Goal: Contribute content

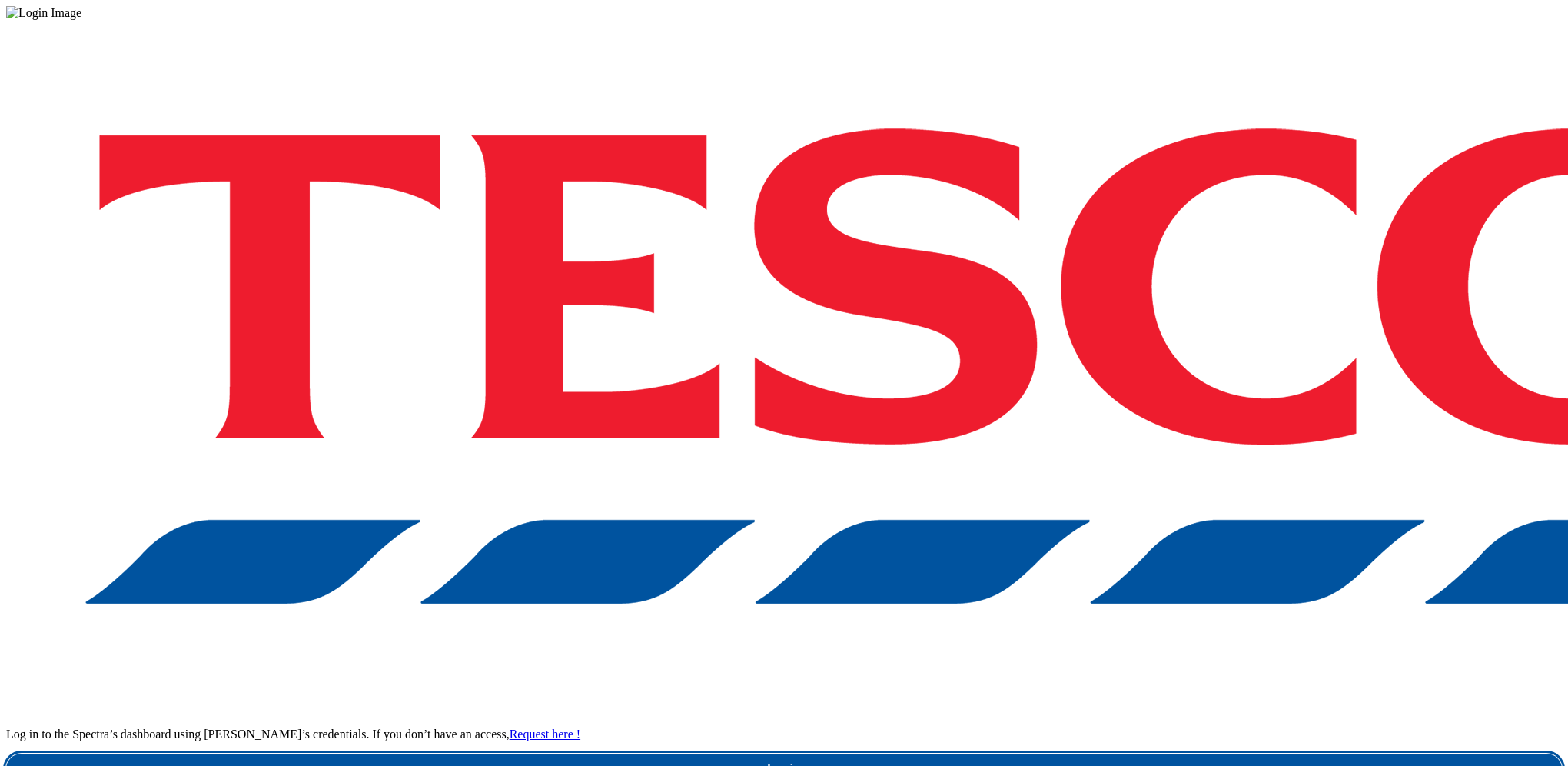
click at [1195, 754] on link "Login" at bounding box center [784, 769] width 1556 height 31
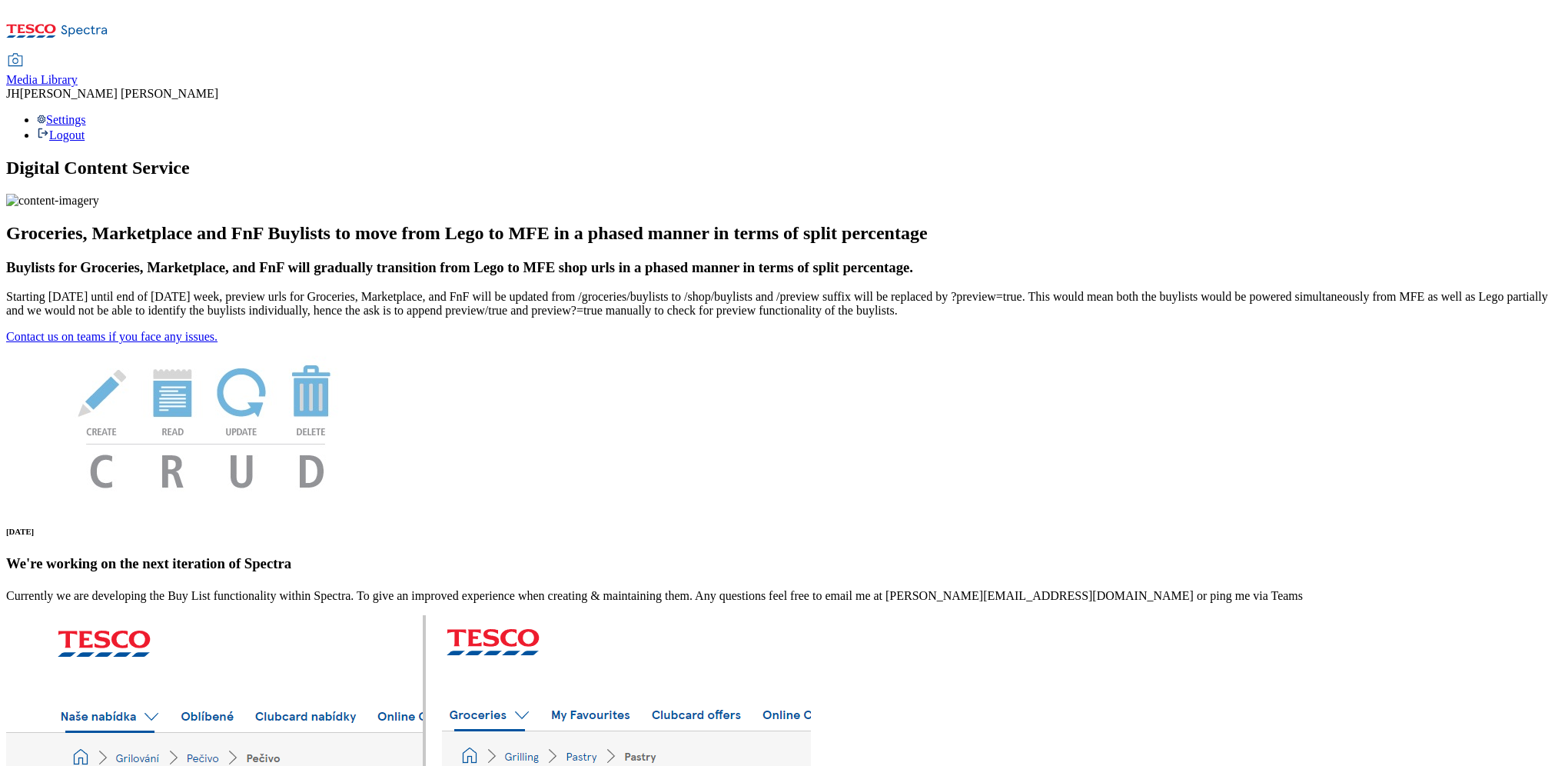
click at [78, 73] on span "Media Library" at bounding box center [42, 79] width 72 height 13
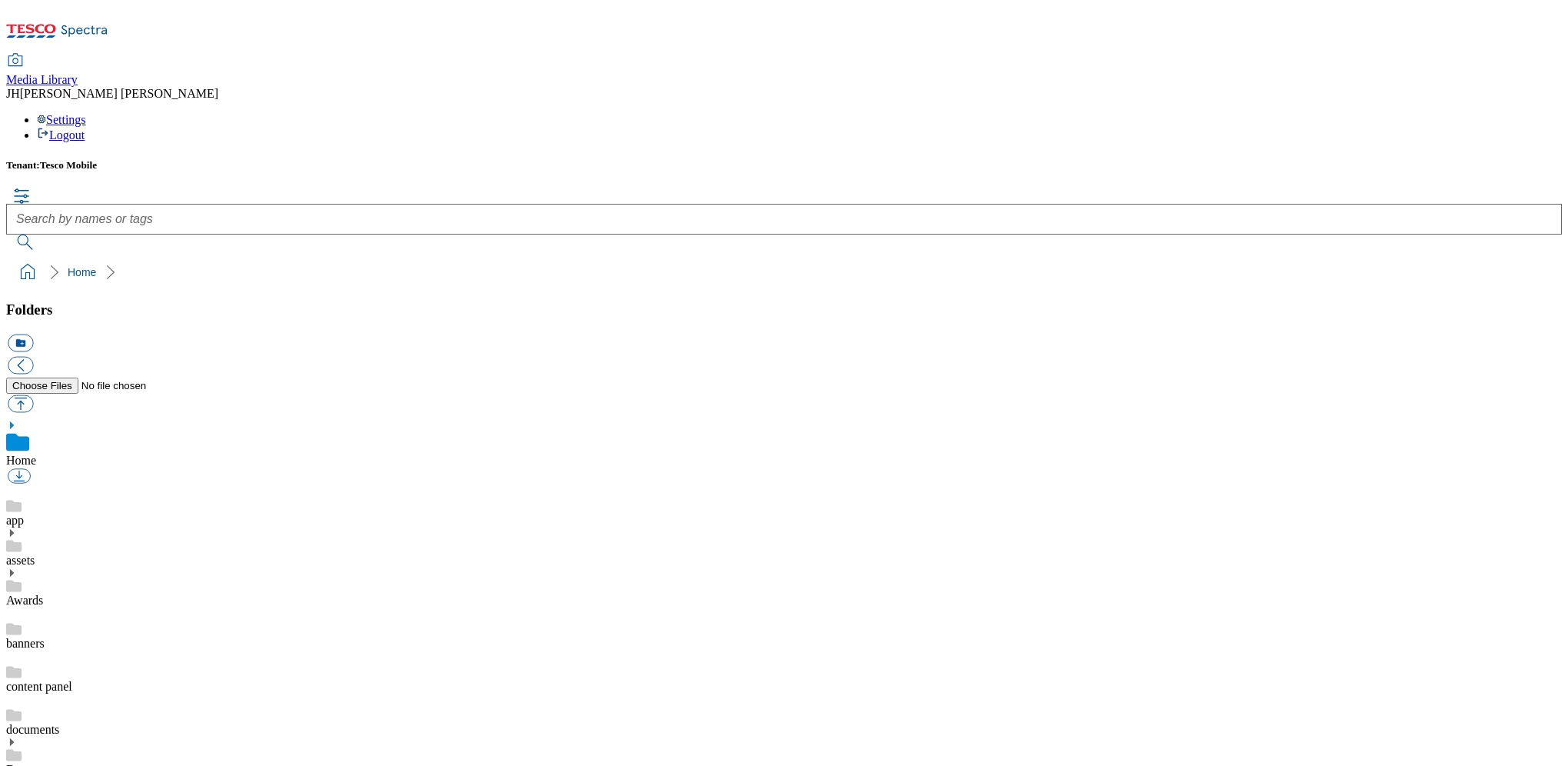
scroll to position [2, 0]
click at [33, 395] on button "button" at bounding box center [20, 404] width 25 height 18
type input "C:\fakepath\GGL Pixel 10 Pro Fold Moonstone BACK.png"
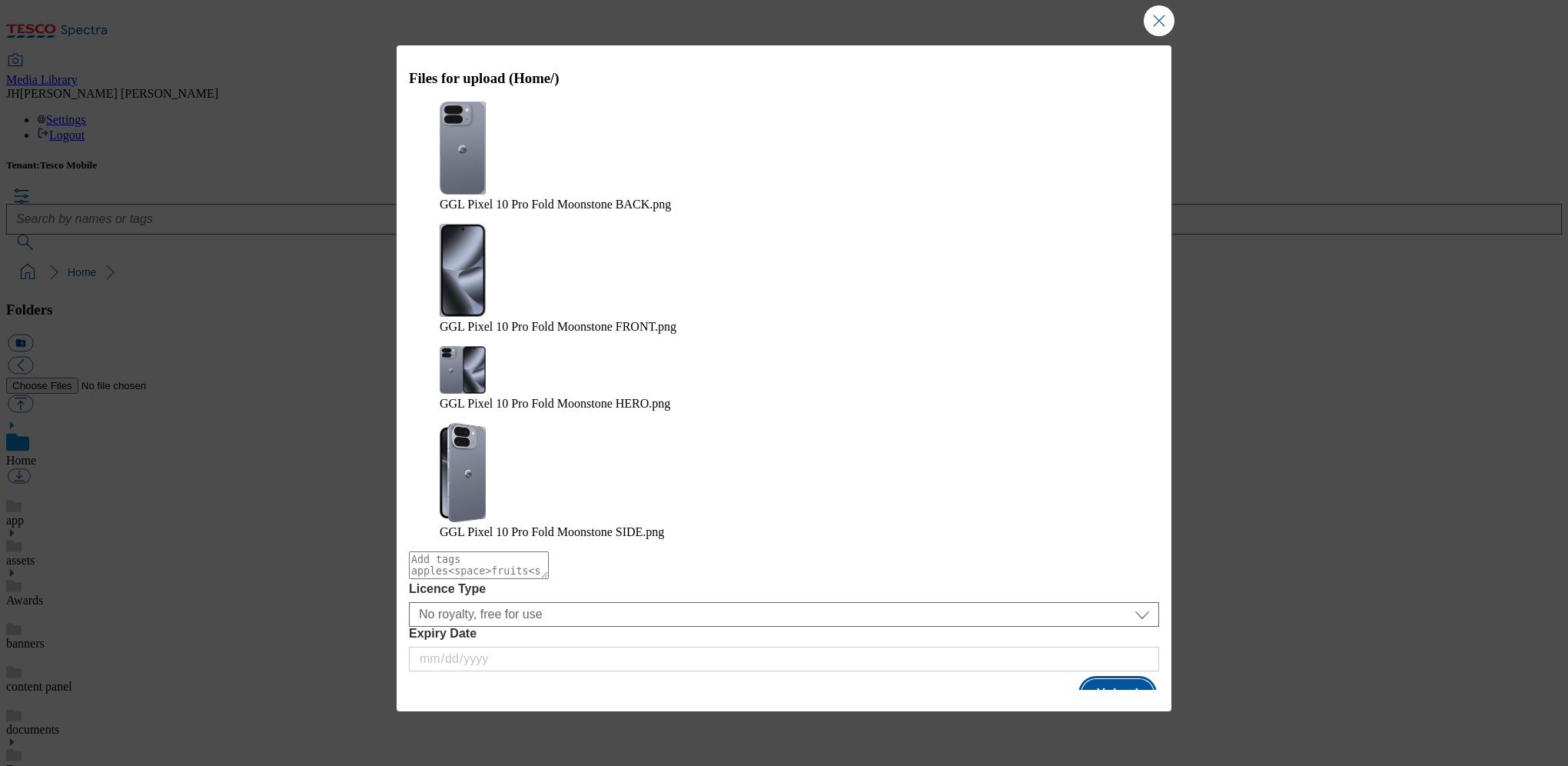
click at [1125, 679] on button "Upload" at bounding box center [1117, 693] width 72 height 29
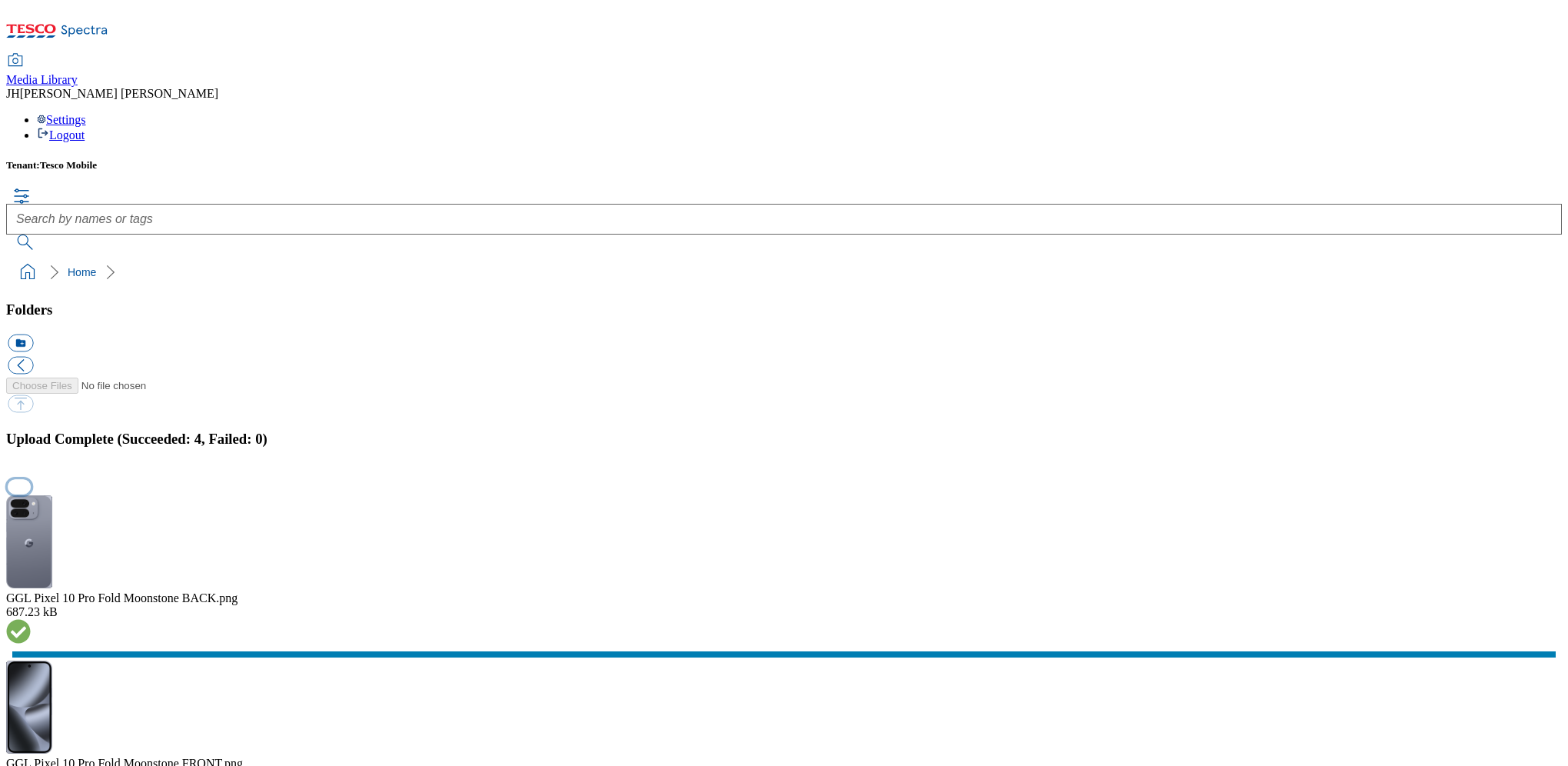
click at [31, 480] on button "button" at bounding box center [19, 487] width 23 height 15
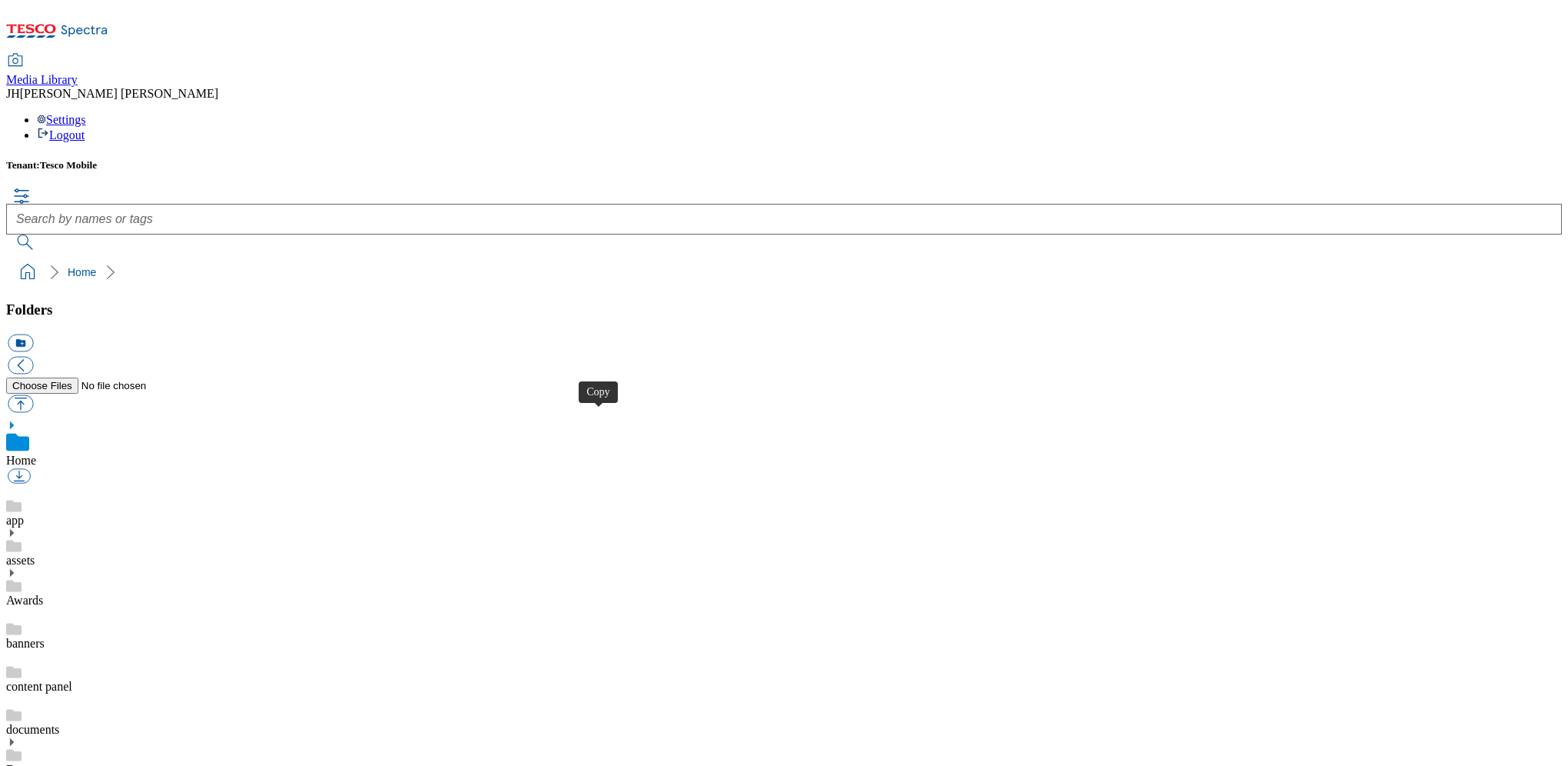
click at [33, 395] on button "button" at bounding box center [20, 404] width 25 height 18
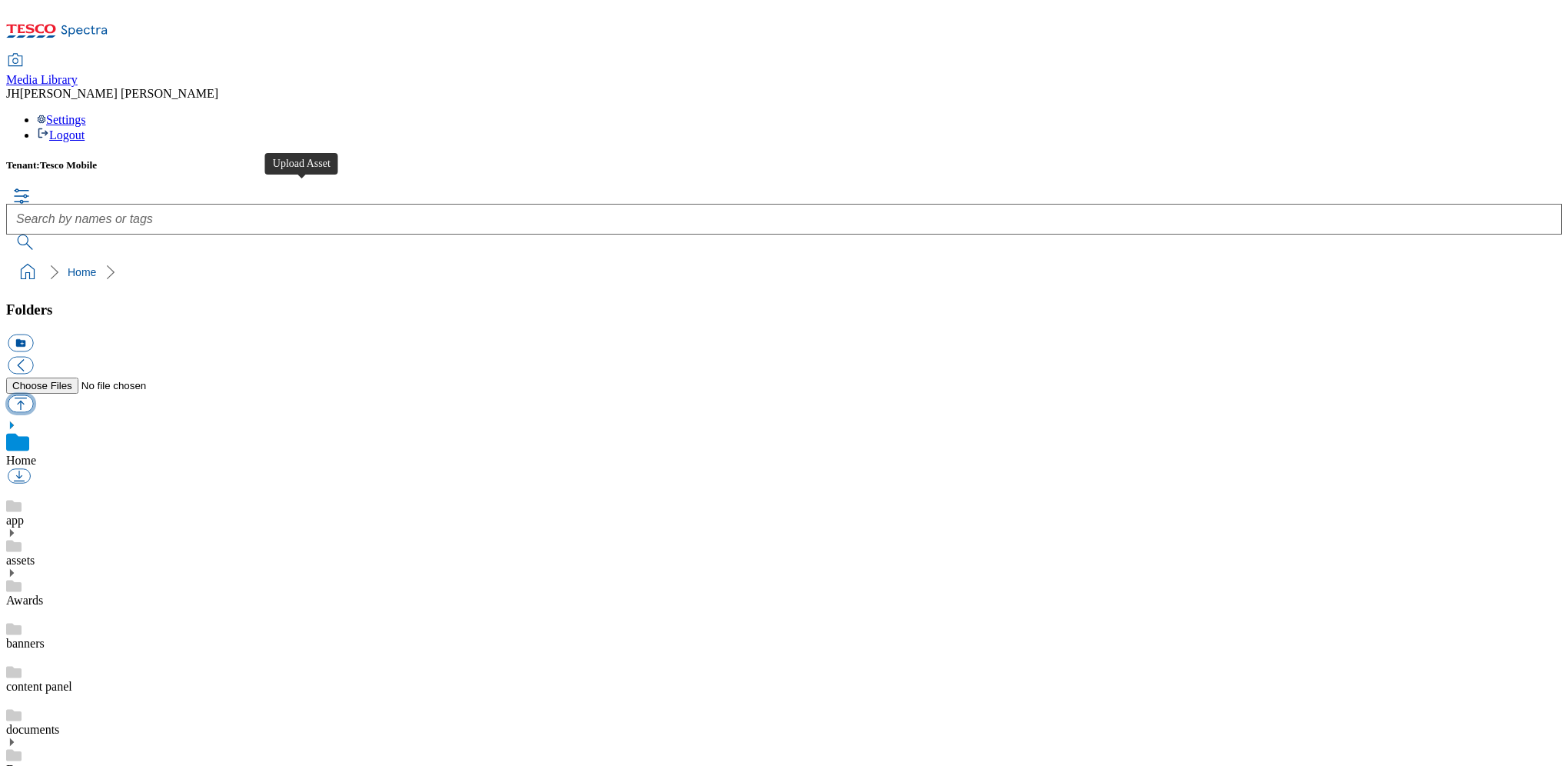
type input "C:\fakepath\Apple iPad A16 WiFi 128GB Pink BACK SIDE.png"
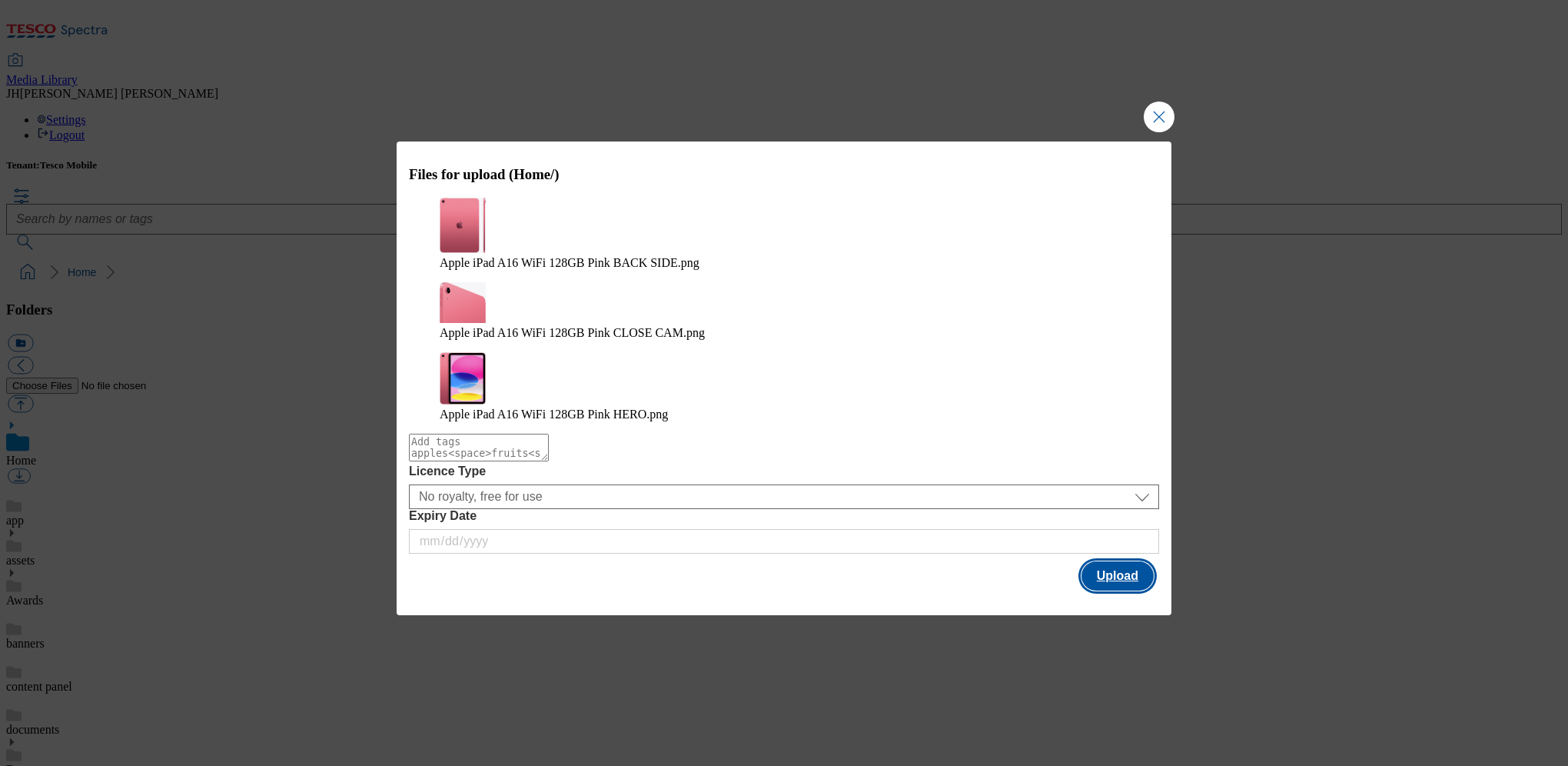
click at [1128, 562] on button "Upload" at bounding box center [1117, 576] width 72 height 29
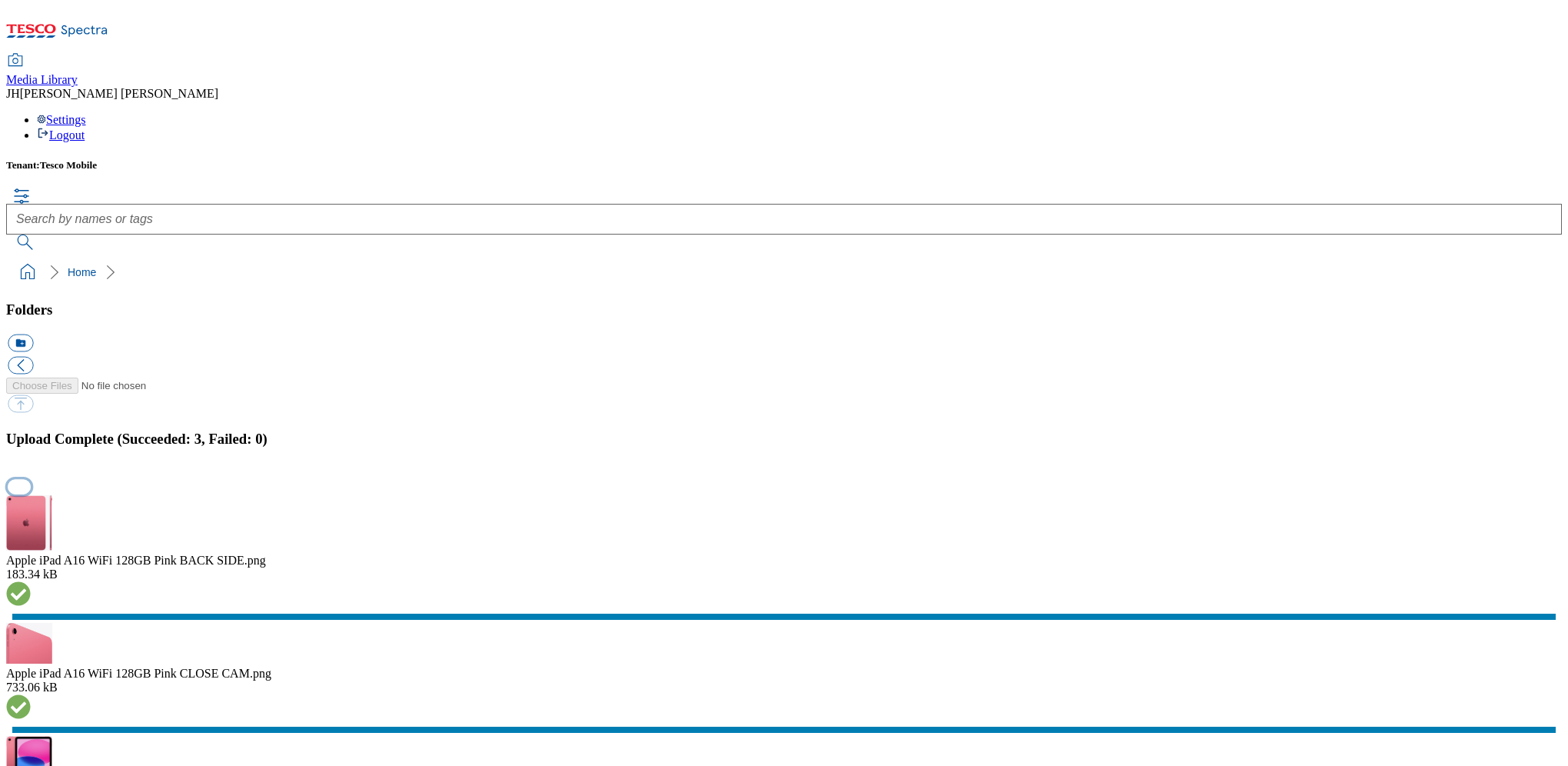
click at [31, 480] on button "button" at bounding box center [19, 487] width 23 height 15
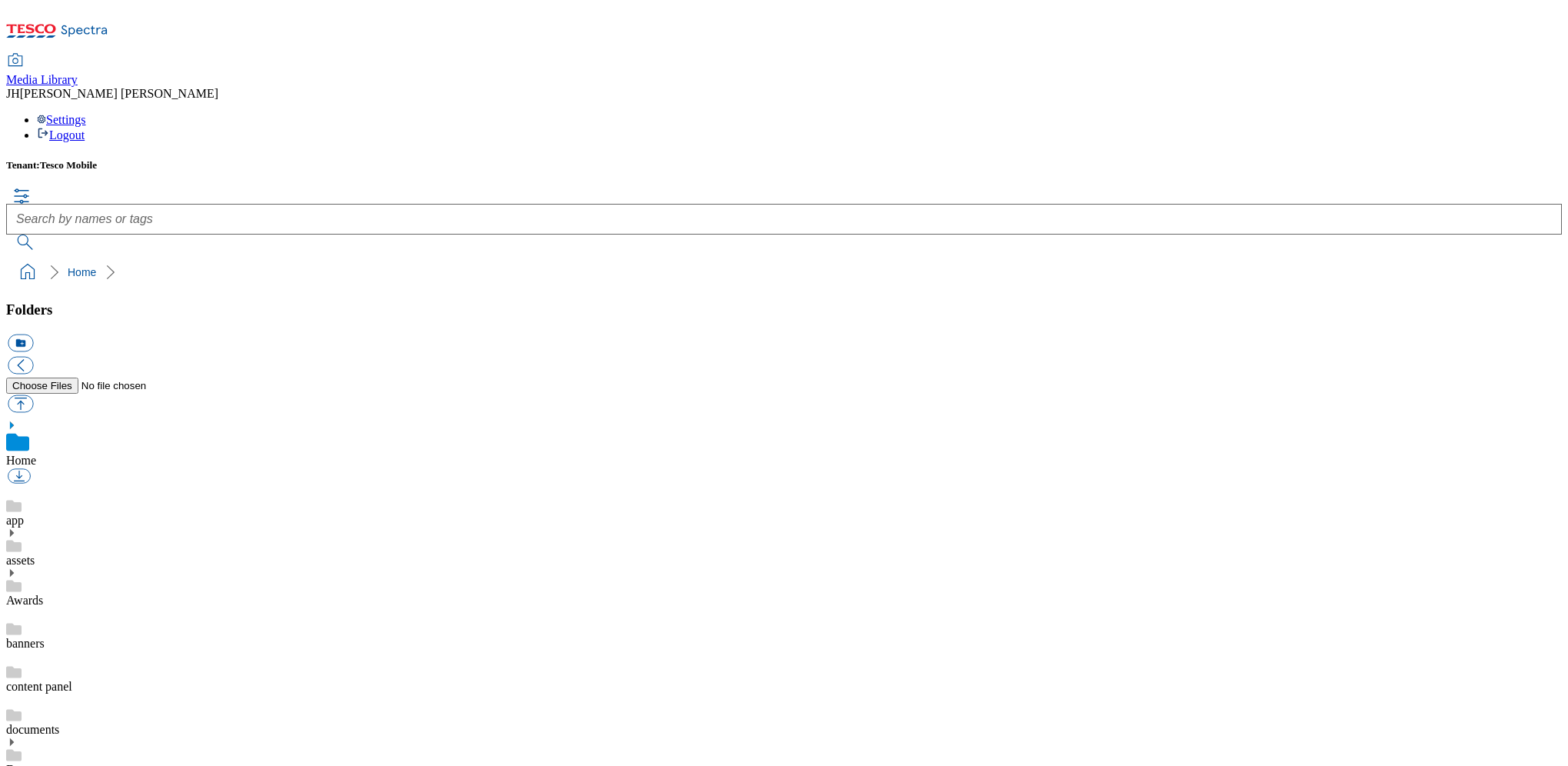
scroll to position [2, 0]
click at [33, 395] on button "button" at bounding box center [20, 404] width 25 height 18
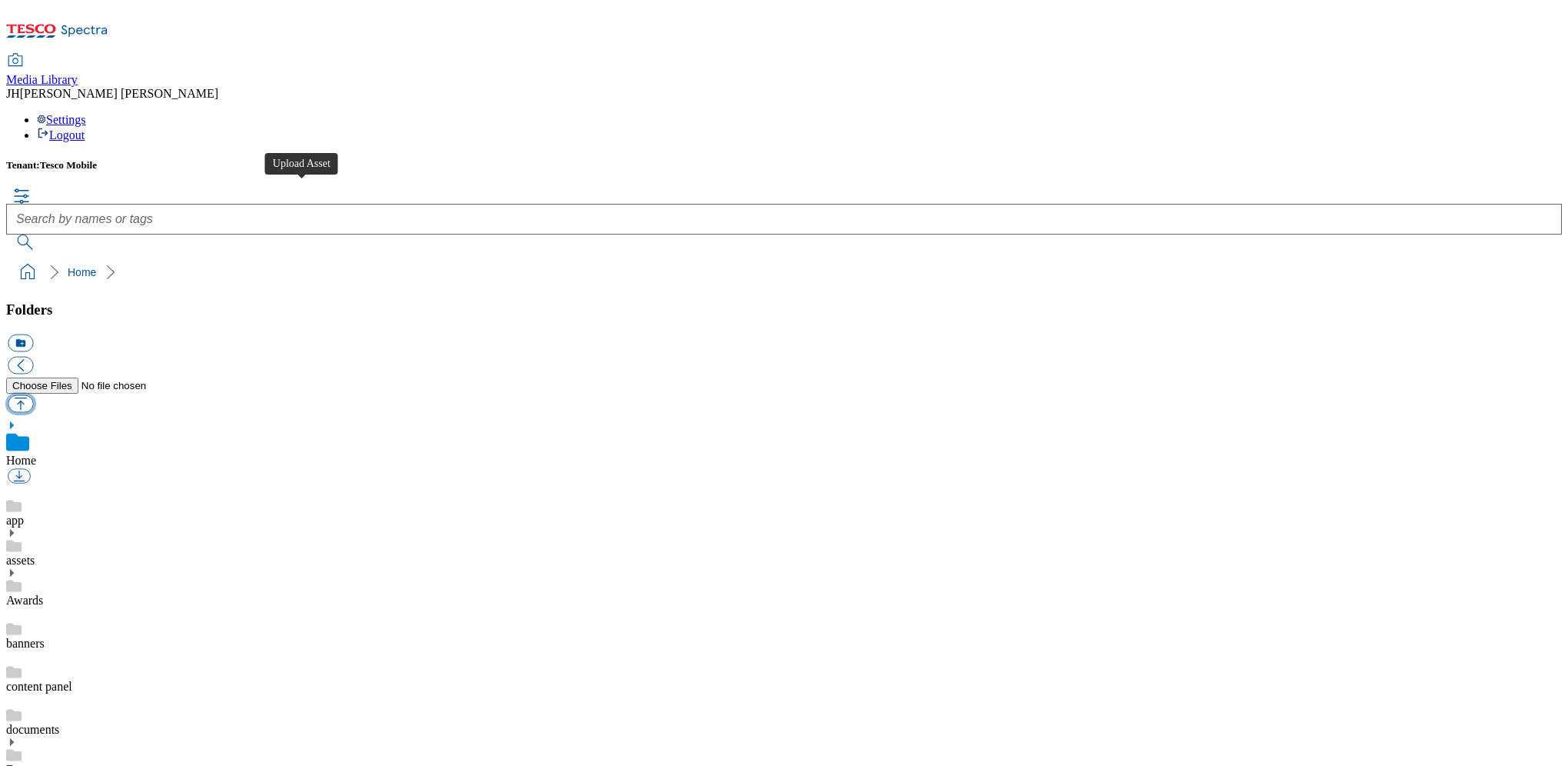
type input "C:\fakepath\Apple iPad A16 WiFi Blue BACK SIDE.png"
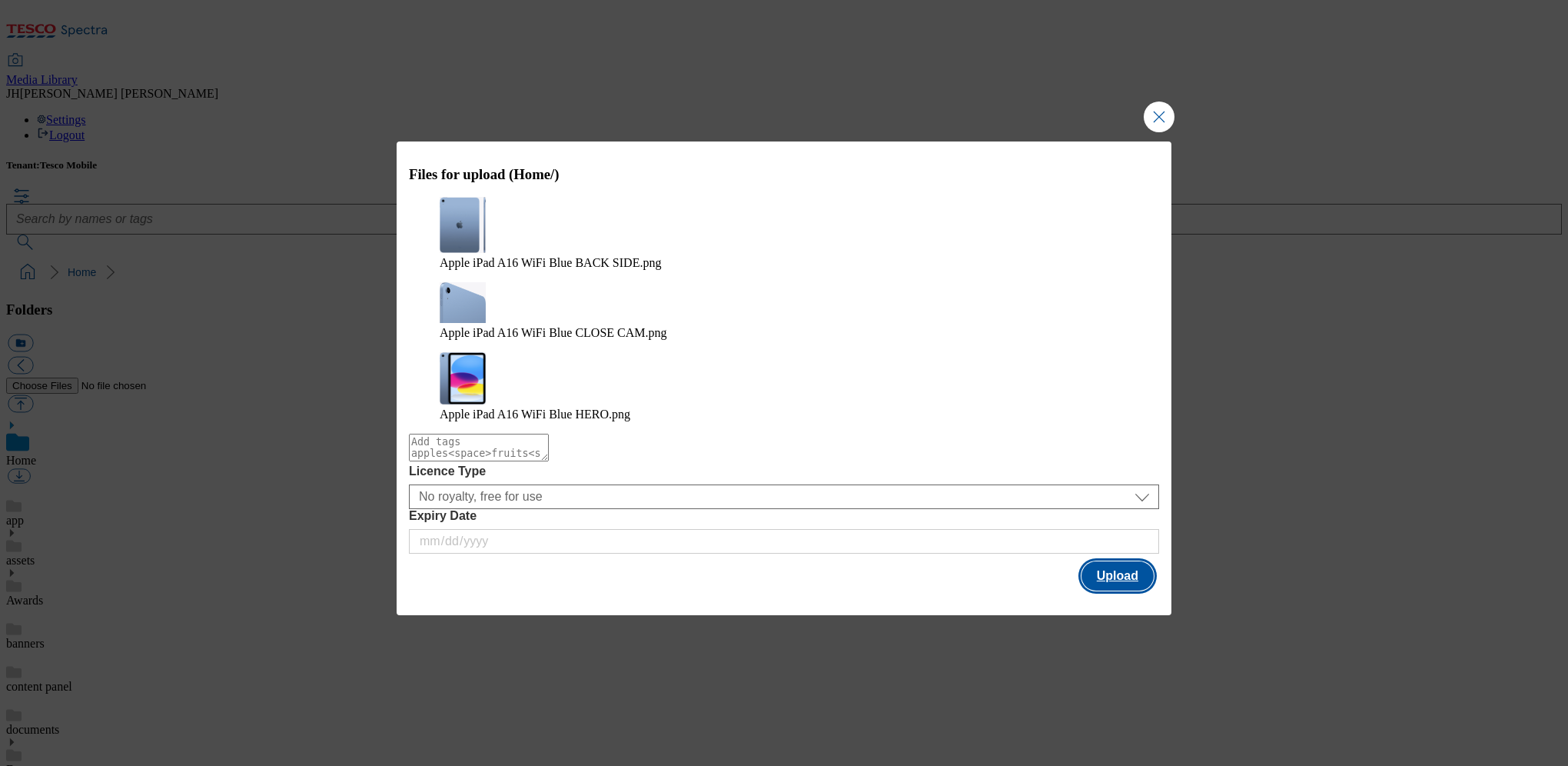
click at [1131, 562] on button "Upload" at bounding box center [1117, 576] width 72 height 29
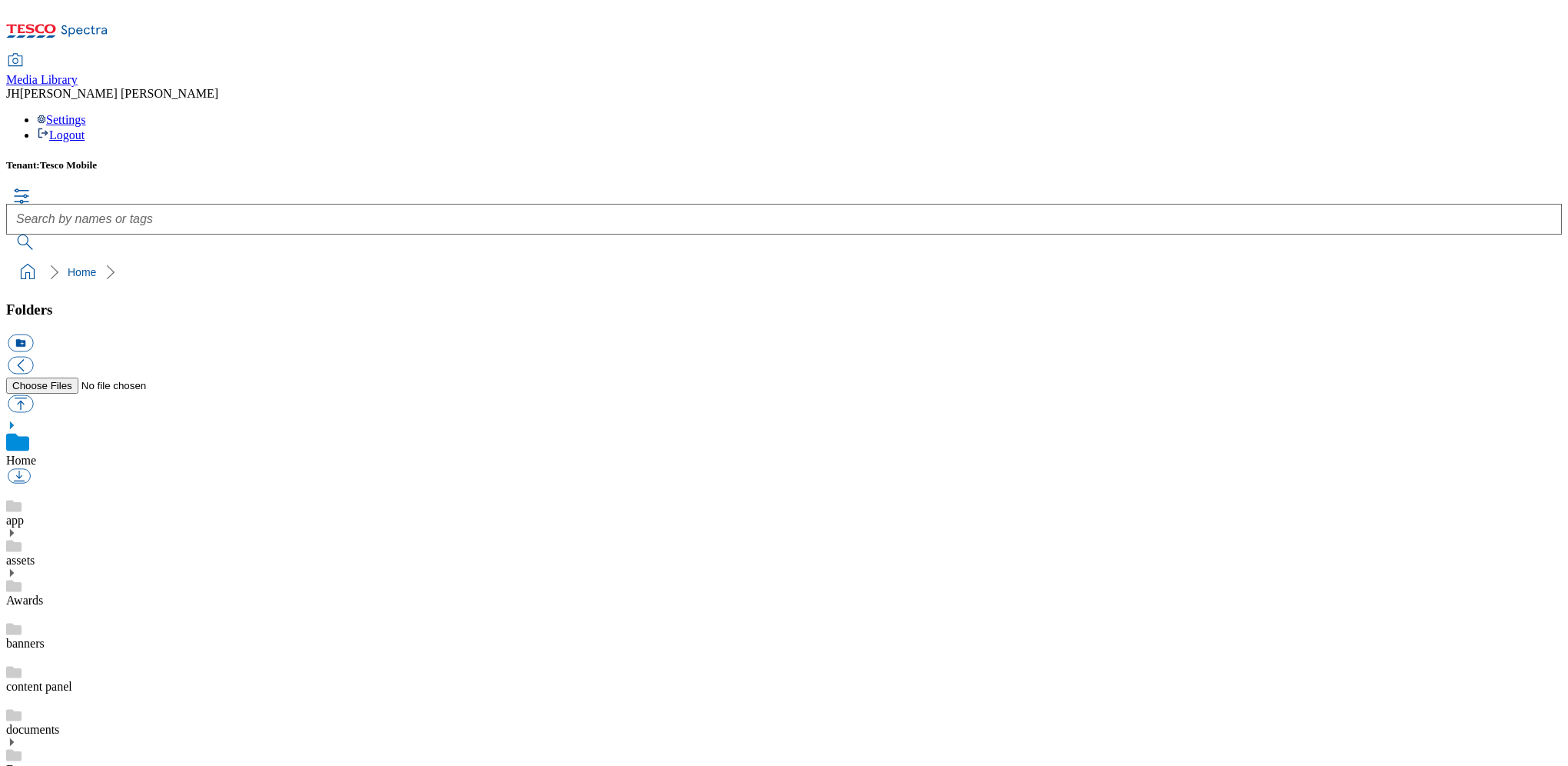
scroll to position [2, 0]
